Goal: Navigation & Orientation: Understand site structure

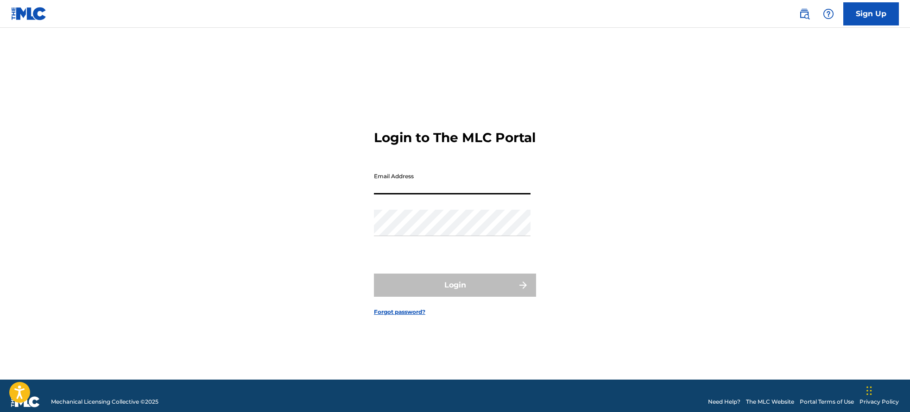
click at [402, 194] on input "Email Address" at bounding box center [452, 181] width 157 height 26
click at [391, 193] on input "Email Address" at bounding box center [452, 181] width 157 height 26
click at [558, 264] on div "Login to The MLC Portal Email Address Password Login Forgot password?" at bounding box center [455, 215] width 649 height 329
type input "[PERSON_NAME][EMAIL_ADDRESS][DOMAIN_NAME]"
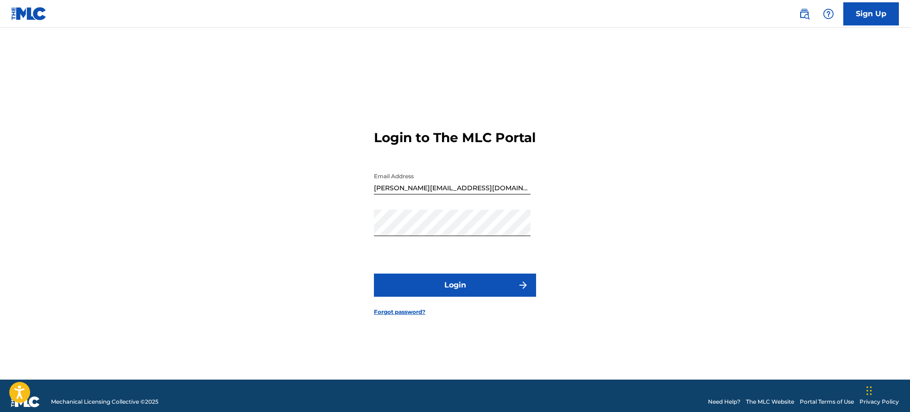
click at [460, 296] on button "Login" at bounding box center [455, 285] width 162 height 23
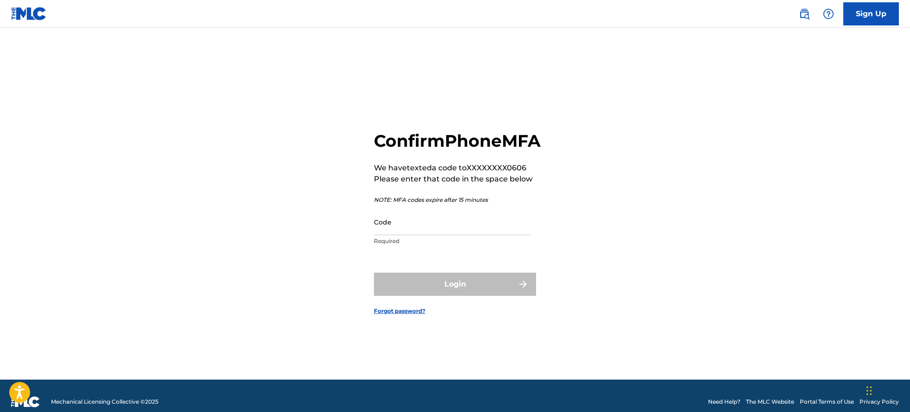
click at [393, 235] on input "Code" at bounding box center [452, 222] width 157 height 26
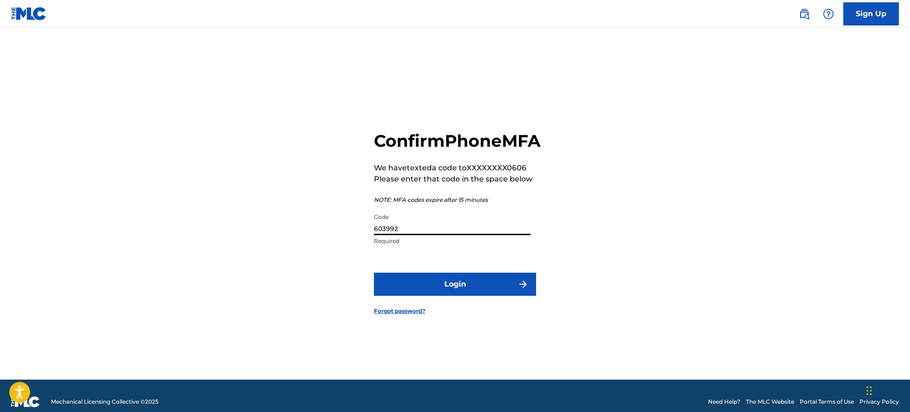
type input "603992"
click at [472, 296] on button "Login" at bounding box center [455, 284] width 162 height 23
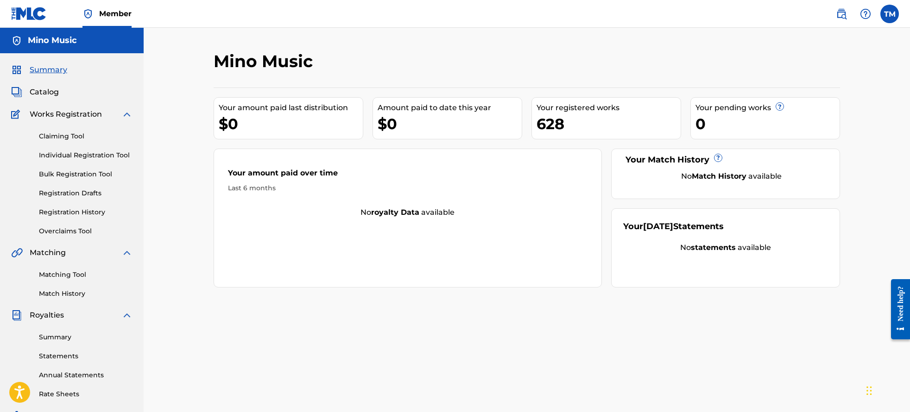
click at [57, 339] on link "Summary" at bounding box center [86, 338] width 94 height 10
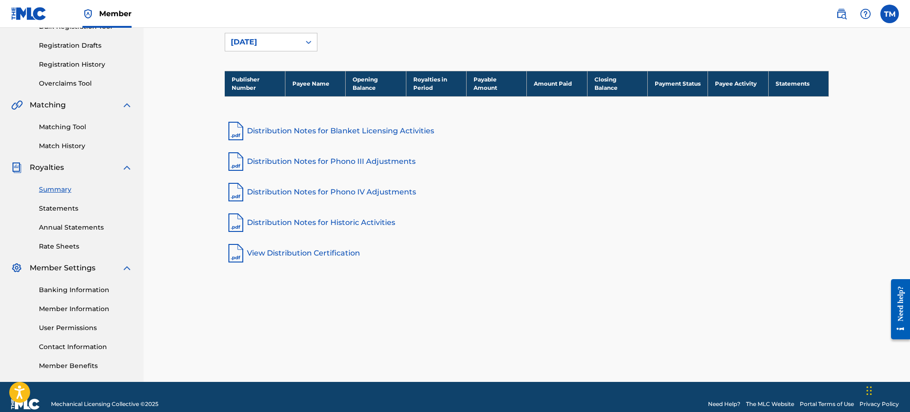
scroll to position [162, 0]
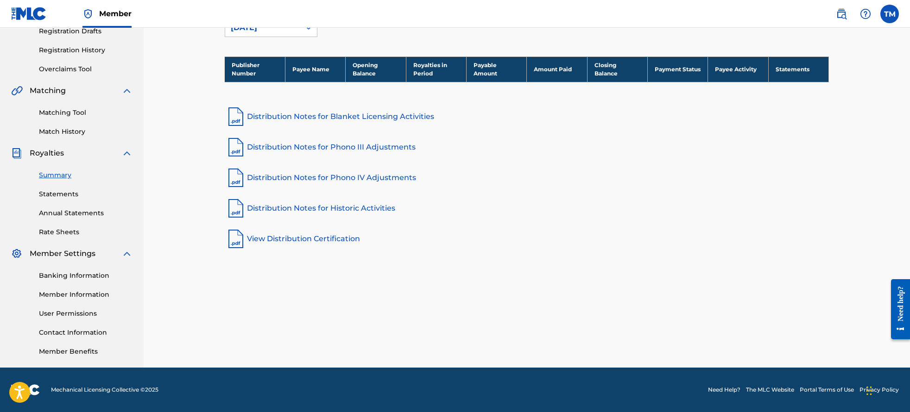
click at [53, 195] on link "Statements" at bounding box center [86, 194] width 94 height 10
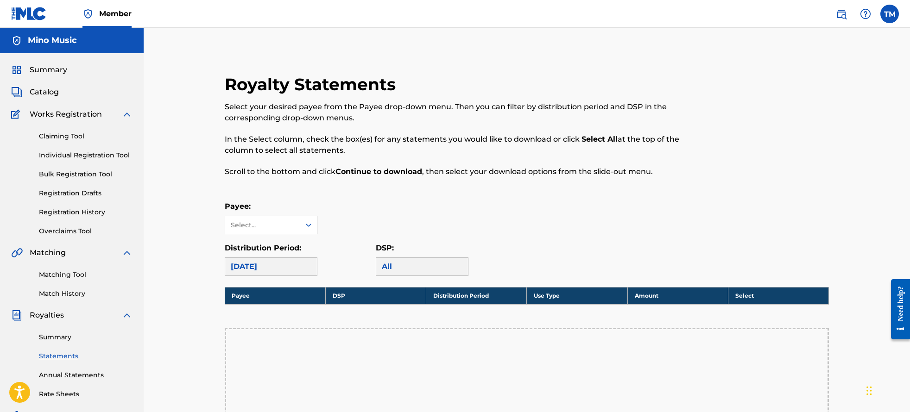
click at [41, 88] on span "Catalog" at bounding box center [44, 92] width 29 height 11
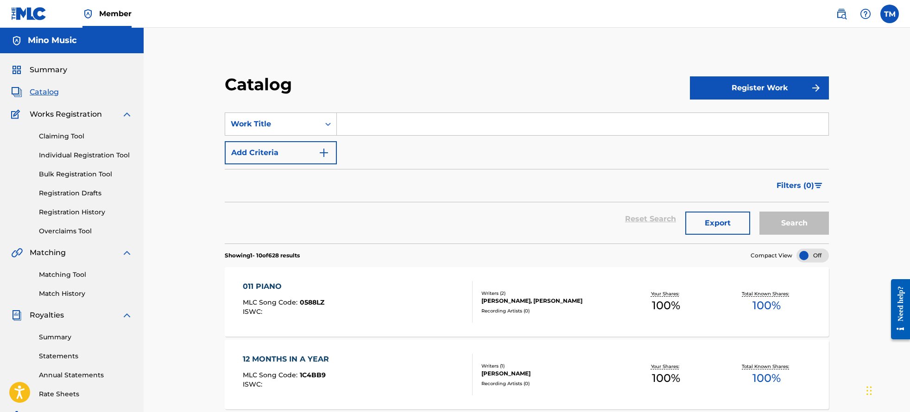
click at [66, 154] on link "Individual Registration Tool" at bounding box center [86, 156] width 94 height 10
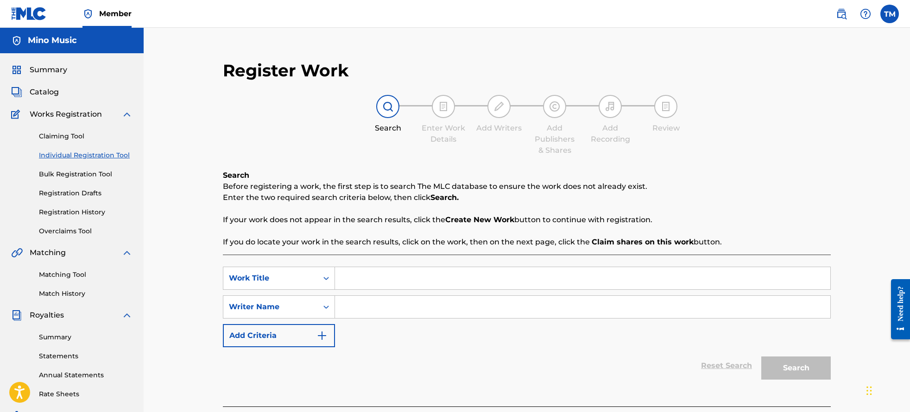
click at [44, 93] on span "Catalog" at bounding box center [44, 92] width 29 height 11
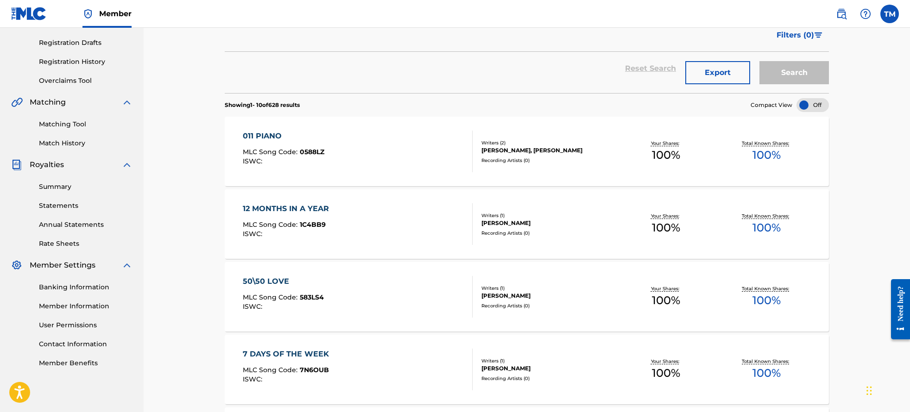
scroll to position [150, 0]
